Goal: Navigation & Orientation: Find specific page/section

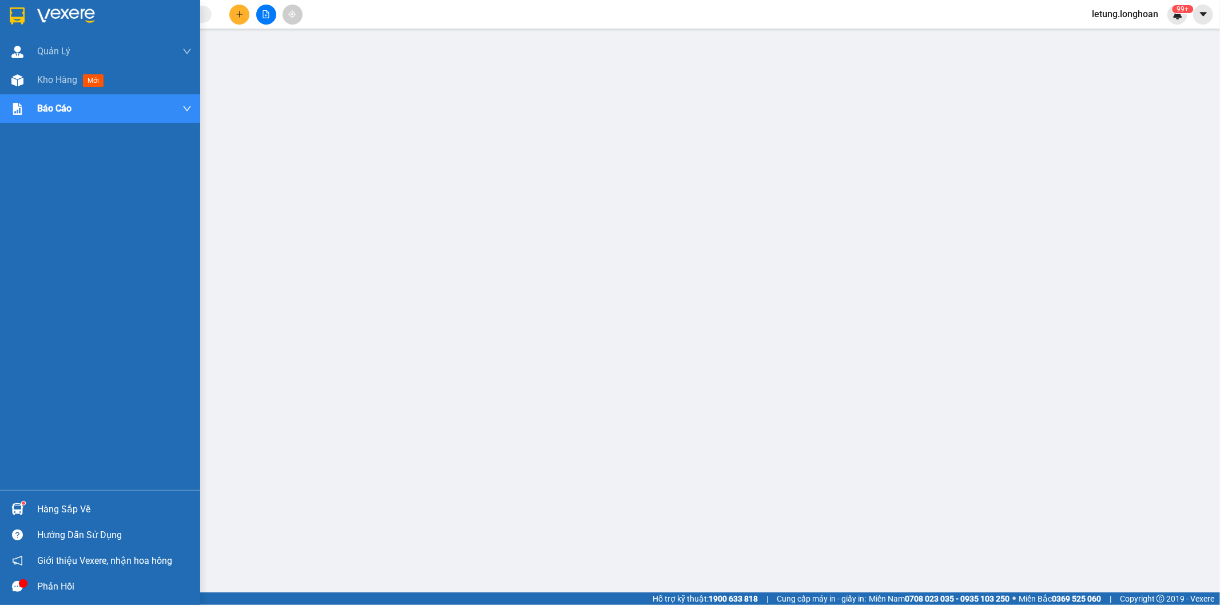
click at [19, 10] on img at bounding box center [17, 15] width 15 height 17
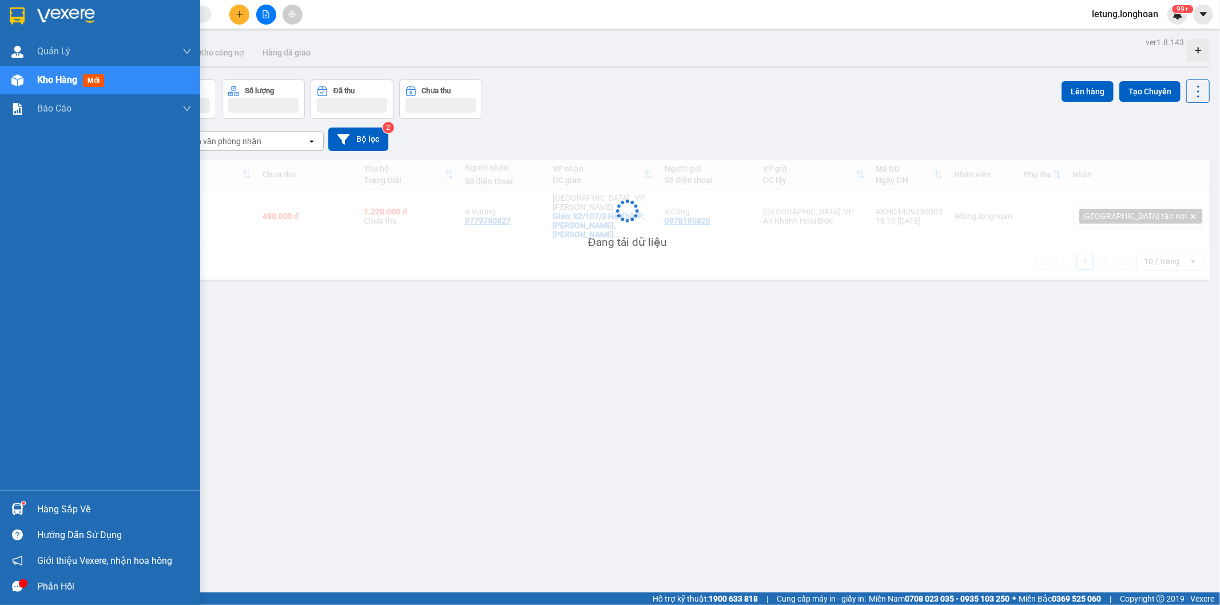
click at [11, 15] on img at bounding box center [17, 15] width 15 height 17
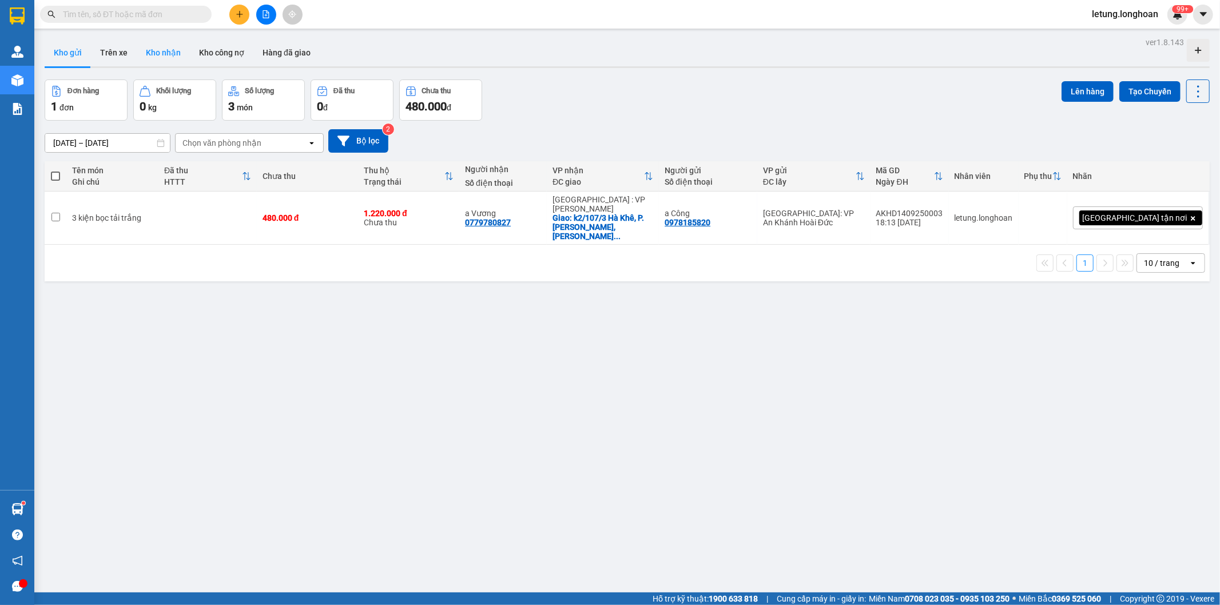
click at [149, 54] on button "Kho nhận" at bounding box center [163, 52] width 53 height 27
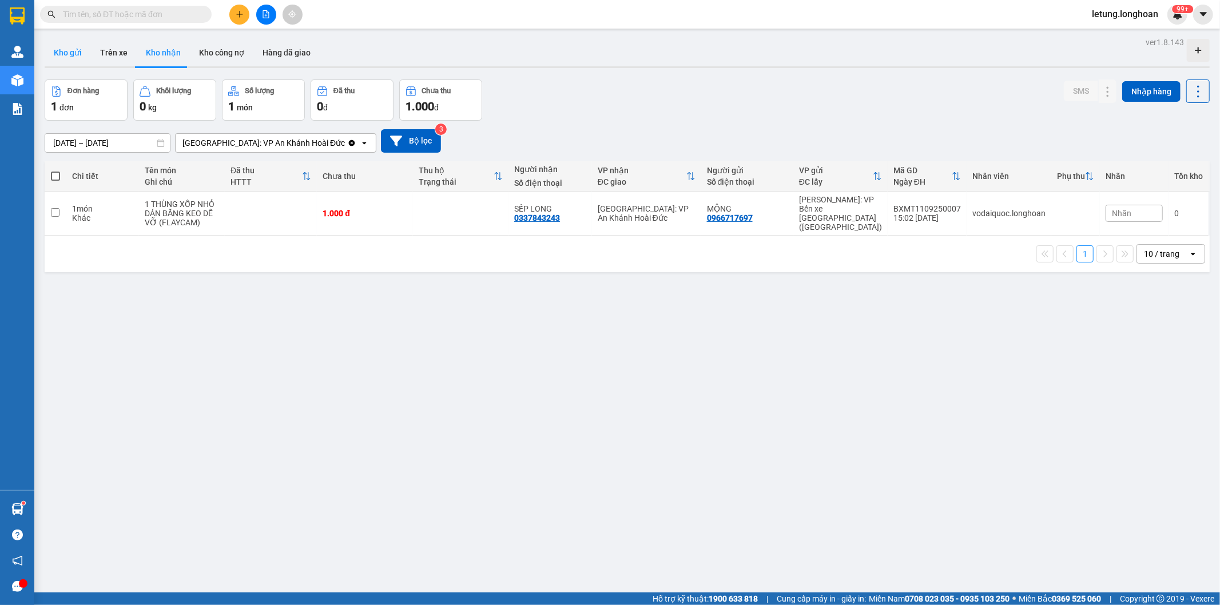
click at [82, 44] on button "Kho gửi" at bounding box center [68, 52] width 46 height 27
